Goal: Task Accomplishment & Management: Manage account settings

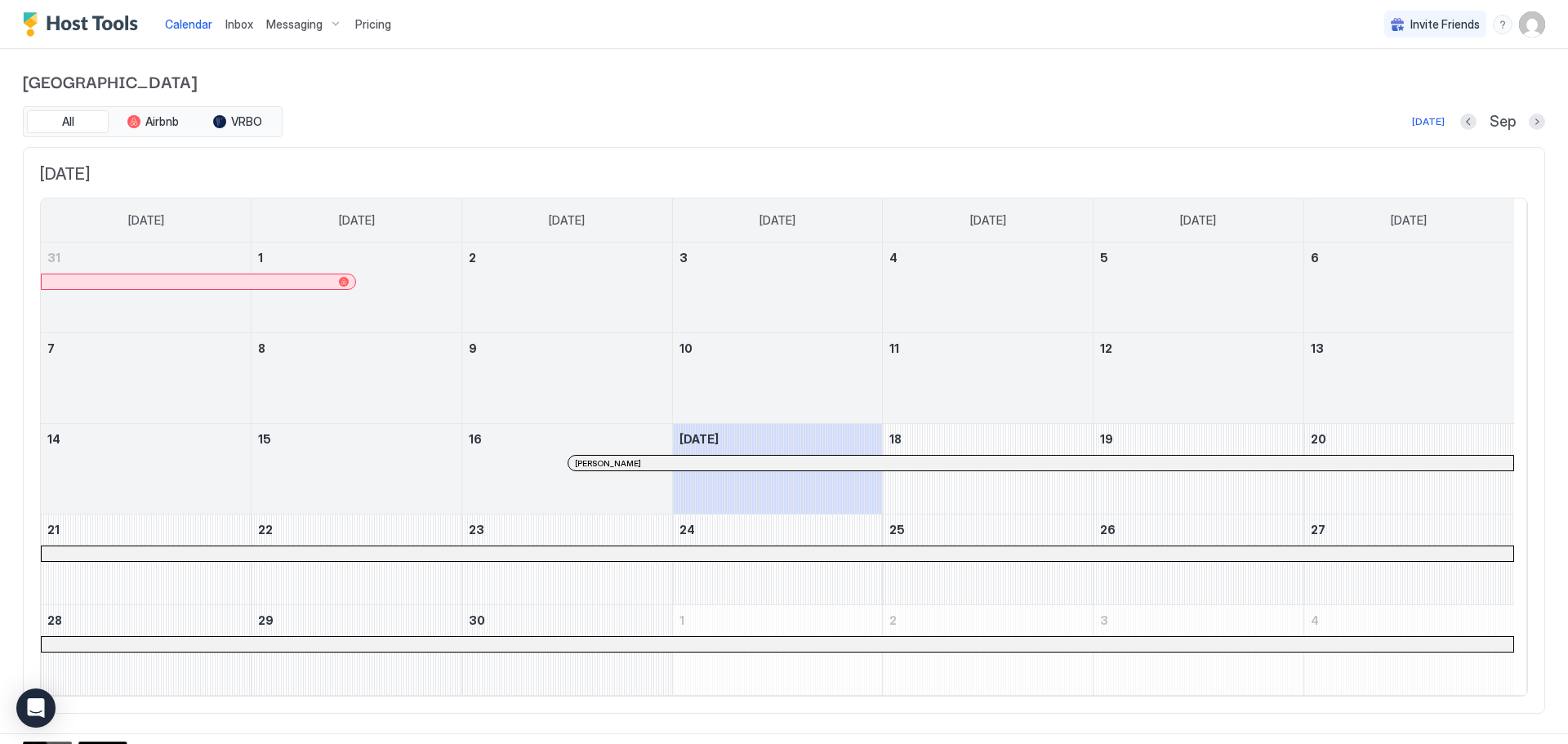
click at [1528, 16] on img "User profile" at bounding box center [1532, 24] width 26 height 26
click at [1372, 98] on div "Settings" at bounding box center [1428, 92] width 207 height 29
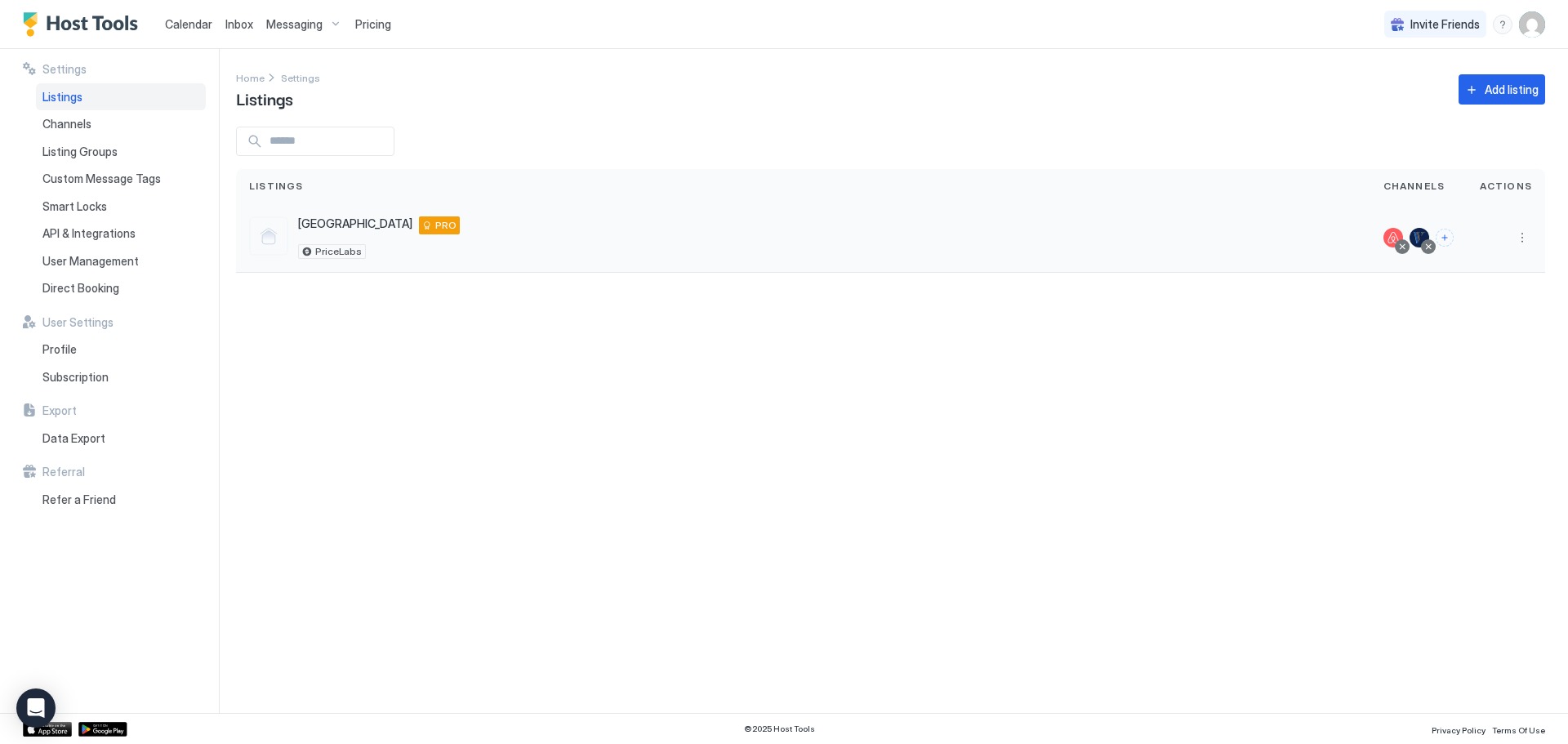
click at [969, 234] on div "[GEOGRAPHIC_DATA] [STREET_ADDRESS] PRO PriceLabs" at bounding box center [803, 238] width 1109 height 42
click at [1078, 221] on div "[GEOGRAPHIC_DATA] [STREET_ADDRESS] PRO PriceLabs" at bounding box center [803, 238] width 1109 height 42
click at [341, 224] on span "[GEOGRAPHIC_DATA]" at bounding box center [356, 223] width 115 height 14
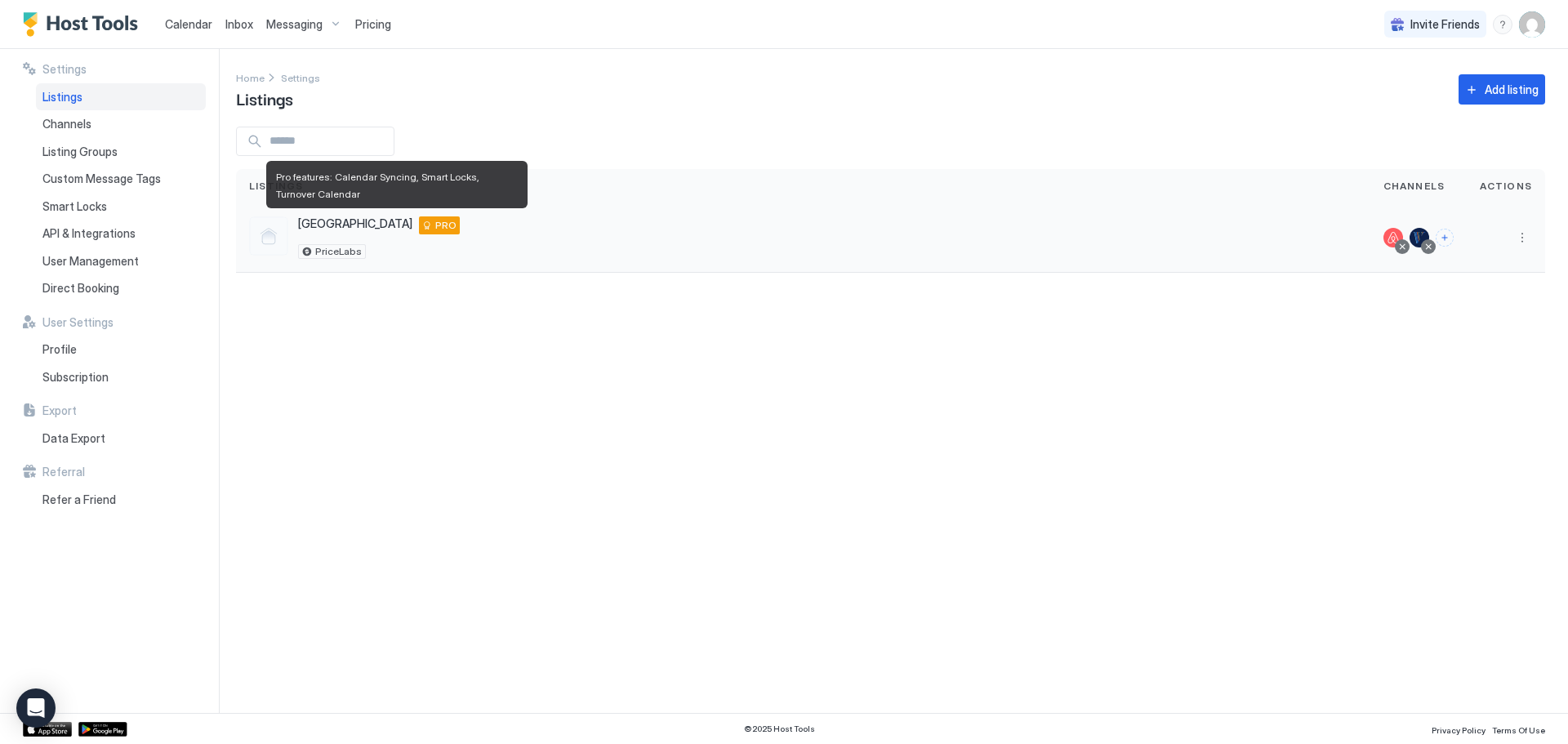
click at [435, 226] on span "PRO" at bounding box center [445, 225] width 21 height 14
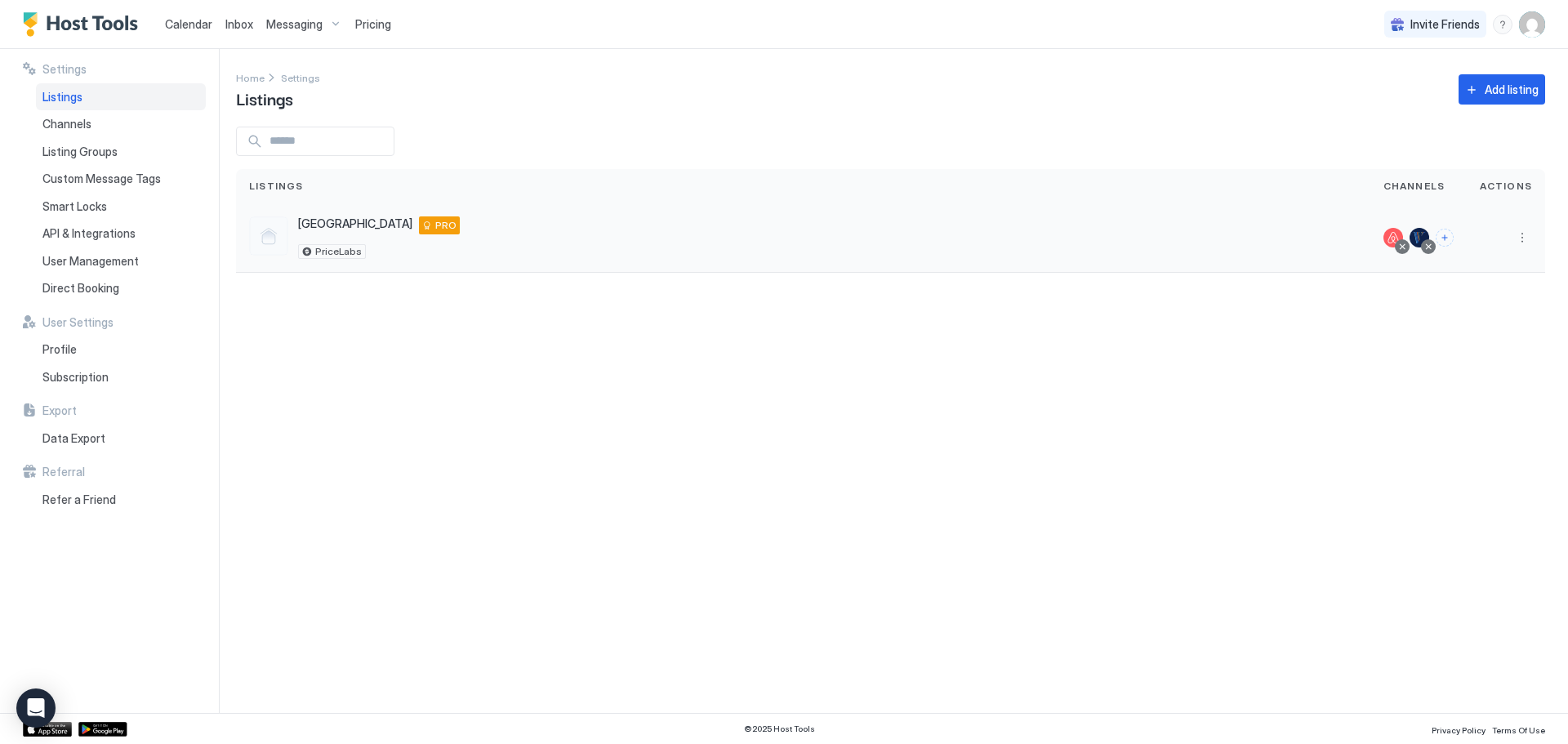
click at [674, 230] on div "[GEOGRAPHIC_DATA] [STREET_ADDRESS] PRO PriceLabs" at bounding box center [803, 238] width 1109 height 42
click at [1259, 250] on div "[GEOGRAPHIC_DATA] [STREET_ADDRESS] PRO PriceLabs" at bounding box center [803, 238] width 1109 height 42
click at [521, 233] on div "[GEOGRAPHIC_DATA] [STREET_ADDRESS] PRO PriceLabs" at bounding box center [803, 238] width 1109 height 42
click at [270, 233] on div at bounding box center [268, 236] width 40 height 40
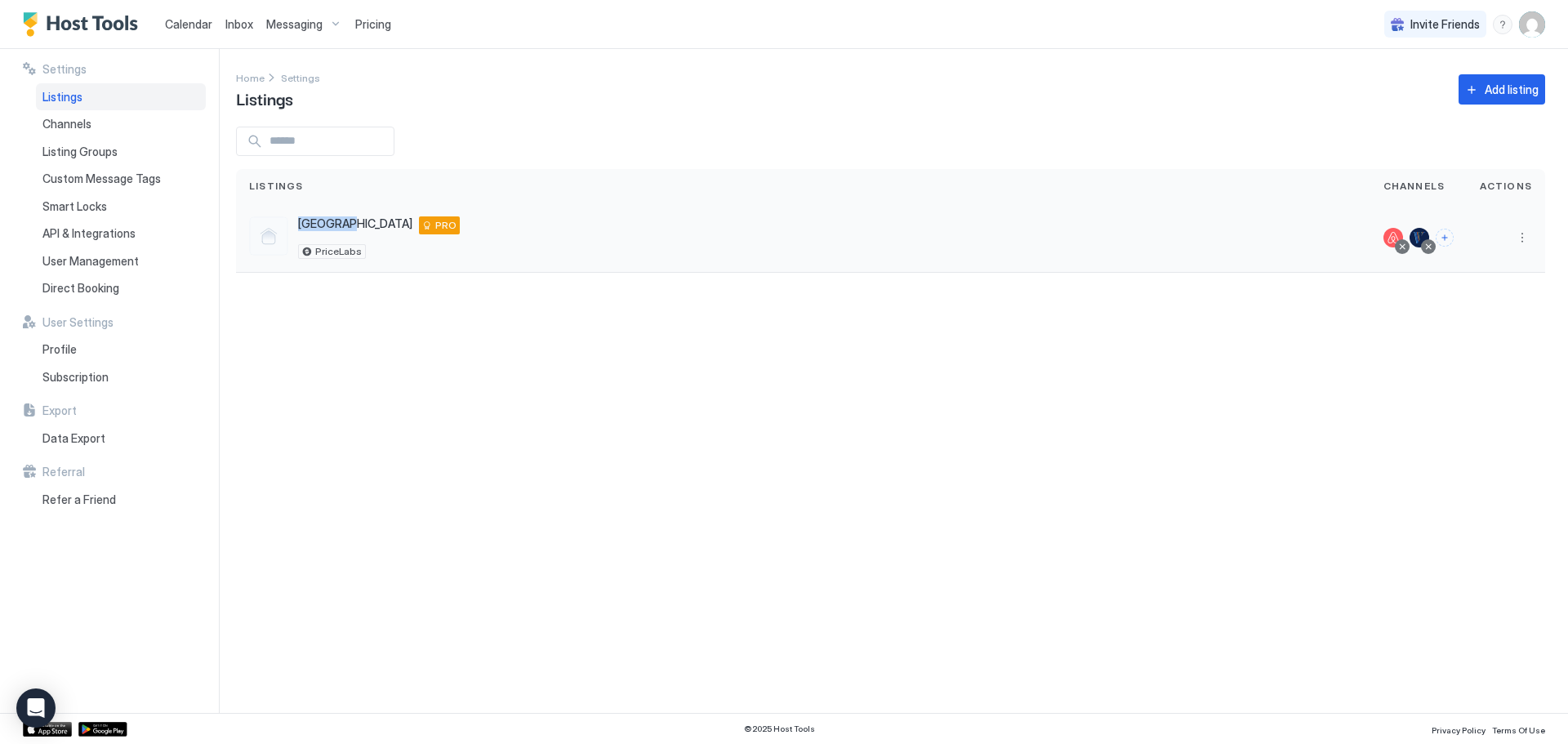
click at [270, 233] on div at bounding box center [268, 236] width 40 height 40
click at [266, 230] on div at bounding box center [268, 236] width 40 height 40
click at [271, 234] on div at bounding box center [268, 236] width 40 height 40
click at [91, 201] on span "Smart Locks" at bounding box center [74, 206] width 65 height 14
